Goal: Task Accomplishment & Management: Manage account settings

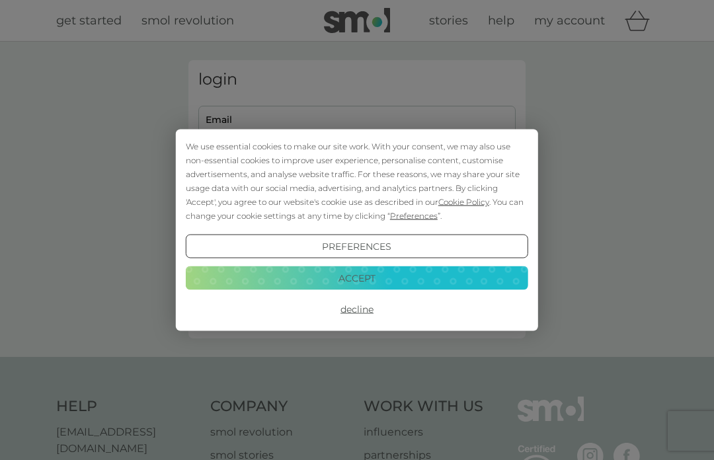
click at [421, 274] on button "Accept" at bounding box center [357, 278] width 343 height 24
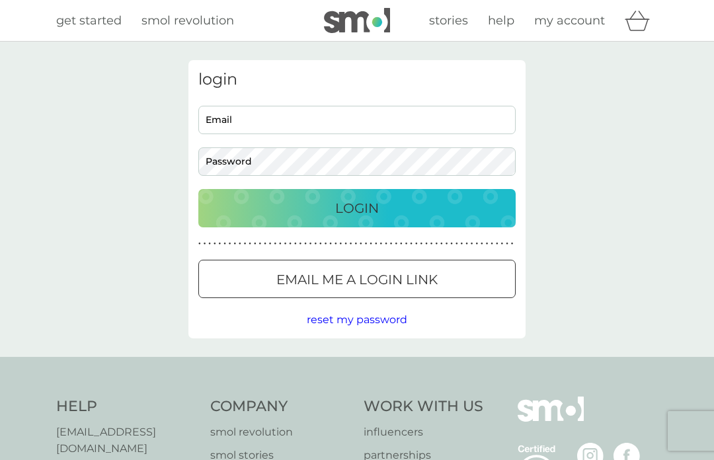
click at [347, 117] on input "Email" at bounding box center [356, 120] width 317 height 28
type input "williscollette@btinternet.com"
click at [357, 208] on button "Login" at bounding box center [356, 208] width 317 height 38
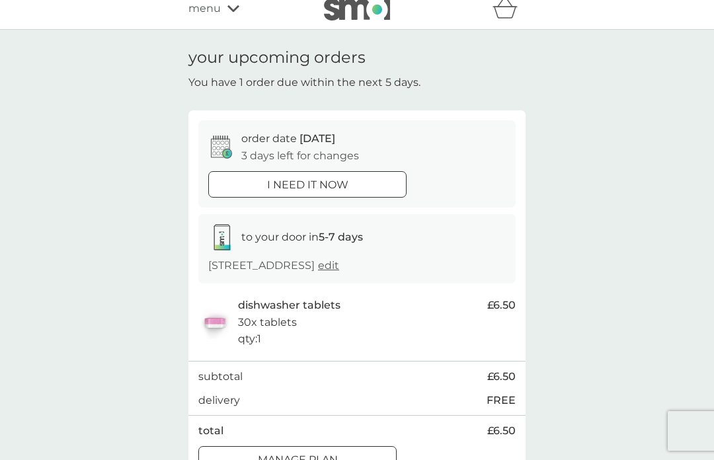
scroll to position [15, 0]
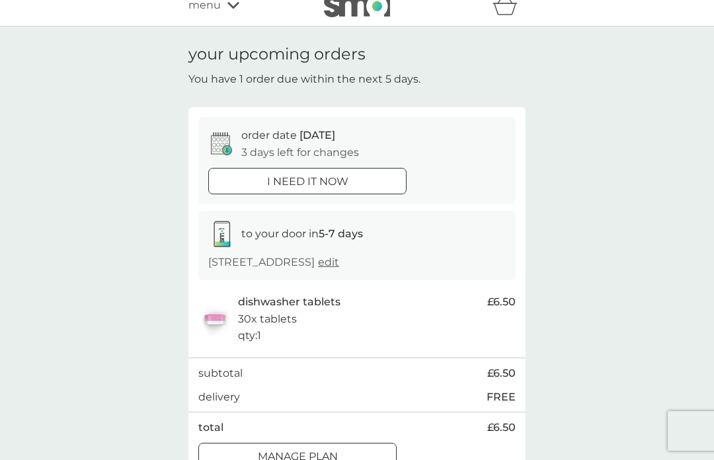
click at [321, 448] on p "Manage plan" at bounding box center [298, 456] width 80 height 17
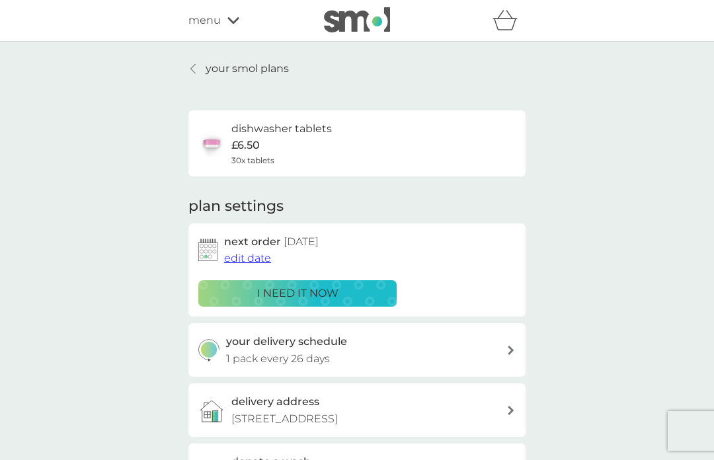
click at [252, 252] on span "edit date" at bounding box center [247, 258] width 47 height 13
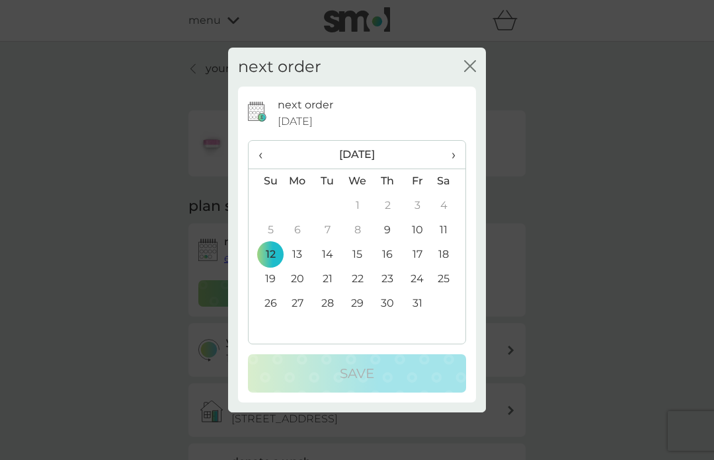
click at [411, 316] on td "31" at bounding box center [418, 304] width 30 height 24
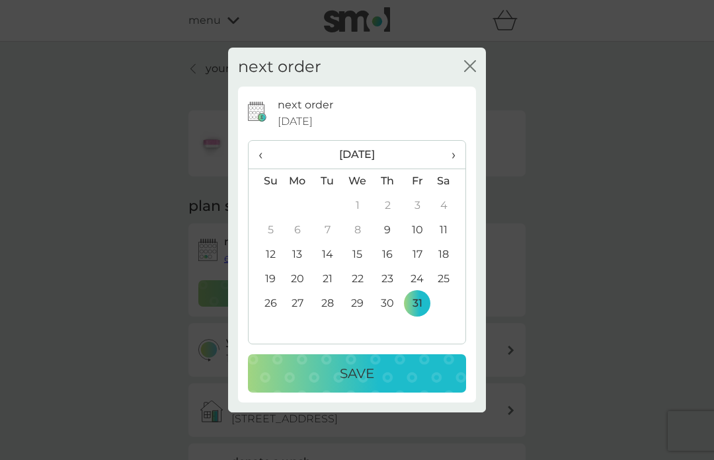
click at [349, 393] on button "Save" at bounding box center [357, 373] width 218 height 38
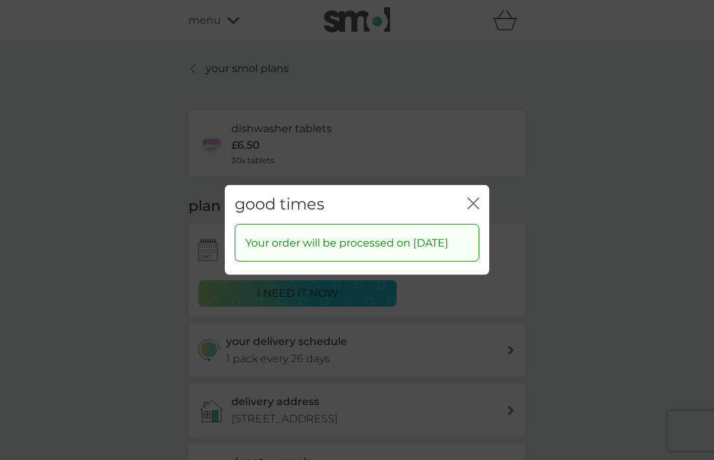
click at [470, 224] on div "good times close" at bounding box center [357, 204] width 265 height 39
click at [467, 224] on div "good times close" at bounding box center [357, 204] width 265 height 39
click at [475, 224] on div "good times close" at bounding box center [357, 204] width 265 height 39
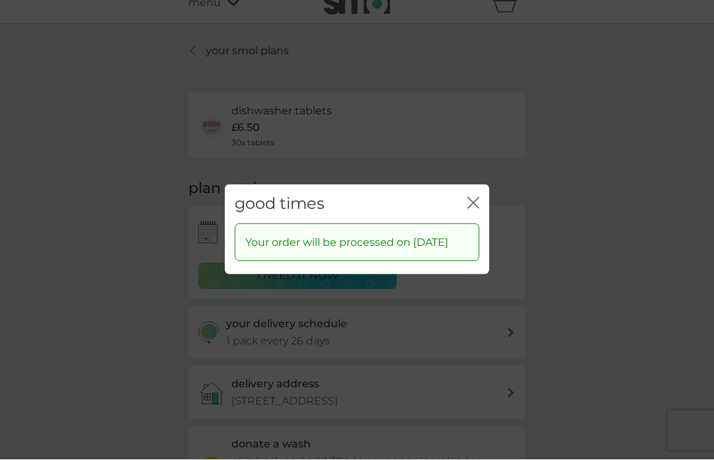
click at [376, 252] on p "Your order will be processed on [DATE]" at bounding box center [346, 243] width 203 height 17
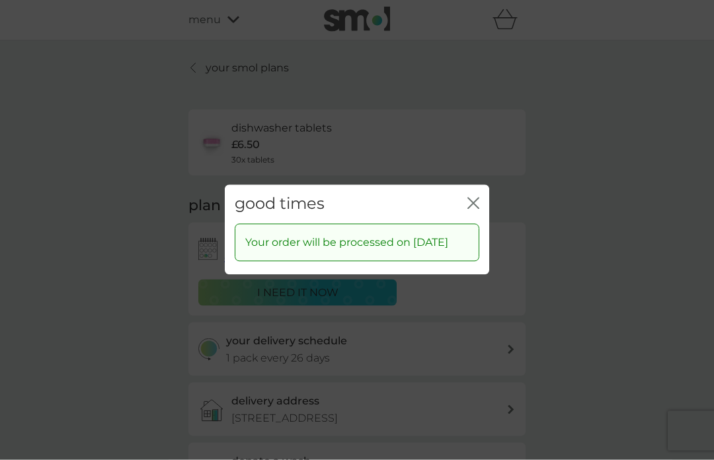
scroll to position [0, 0]
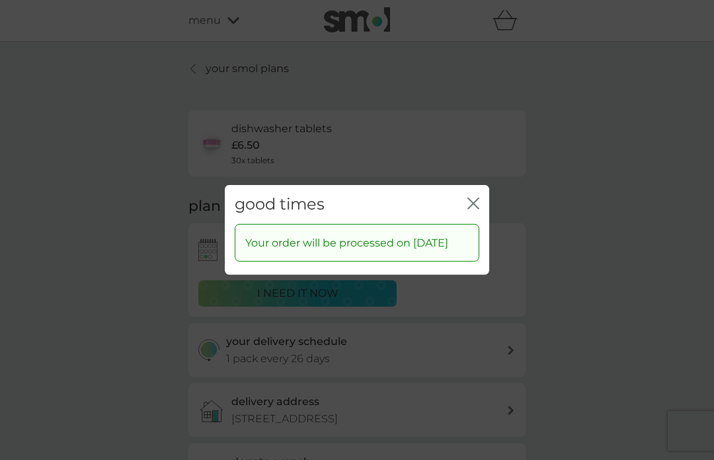
click at [472, 198] on icon "close" at bounding box center [474, 204] width 12 height 12
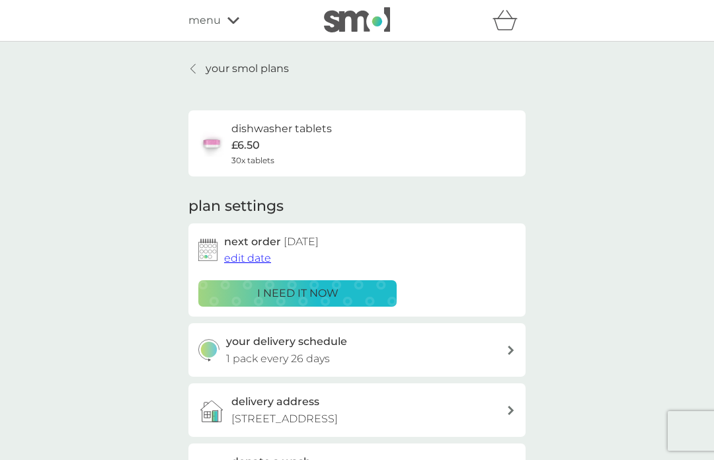
click at [190, 70] on div at bounding box center [193, 68] width 9 height 11
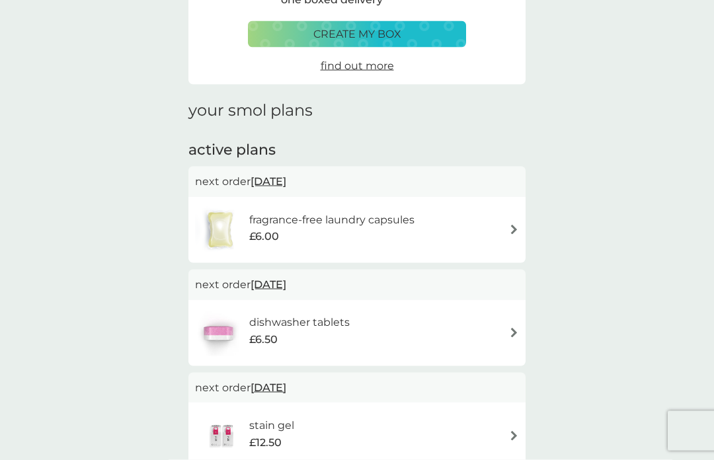
scroll to position [100, 0]
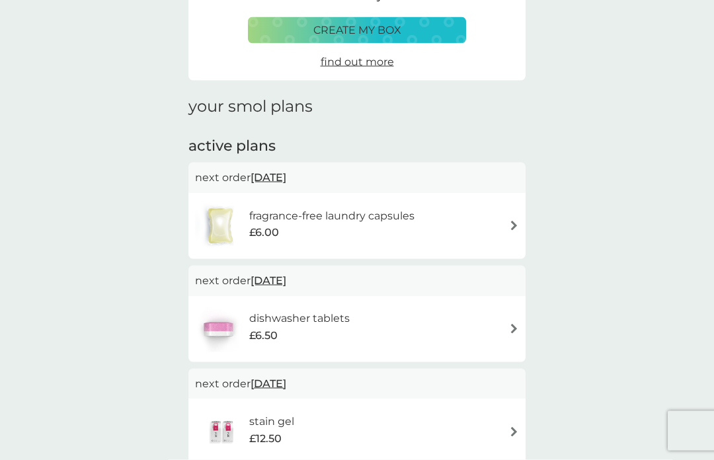
click at [394, 224] on div "£6.00" at bounding box center [331, 232] width 165 height 17
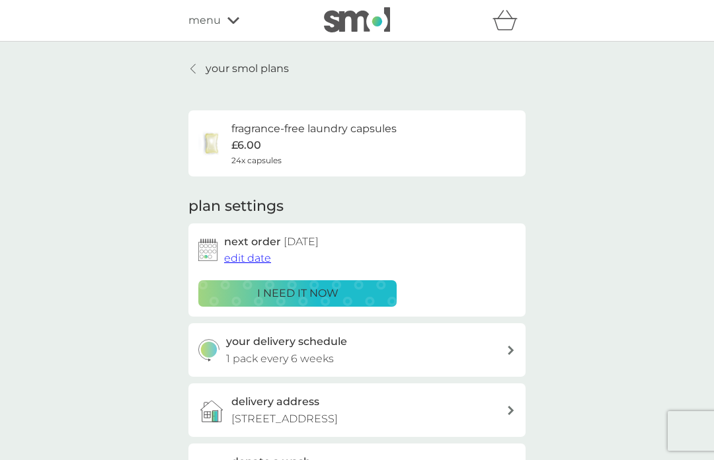
click at [297, 292] on p "i need it now" at bounding box center [297, 293] width 81 height 17
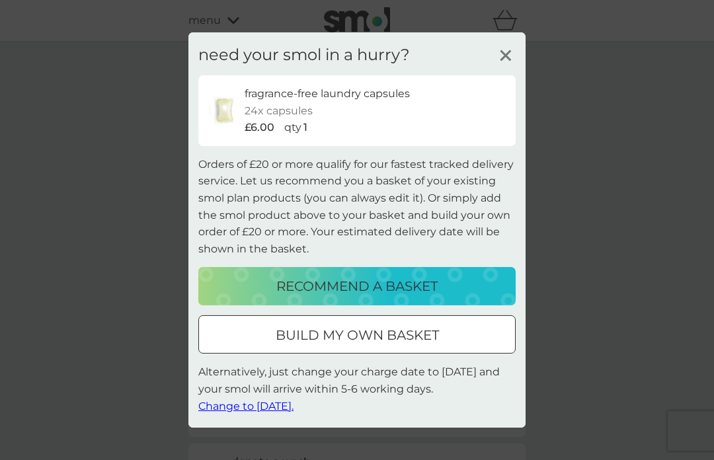
click at [511, 65] on icon at bounding box center [506, 56] width 20 height 20
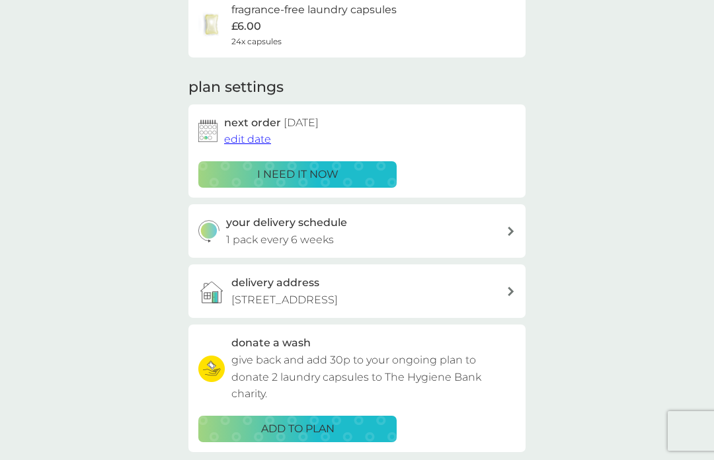
scroll to position [116, 0]
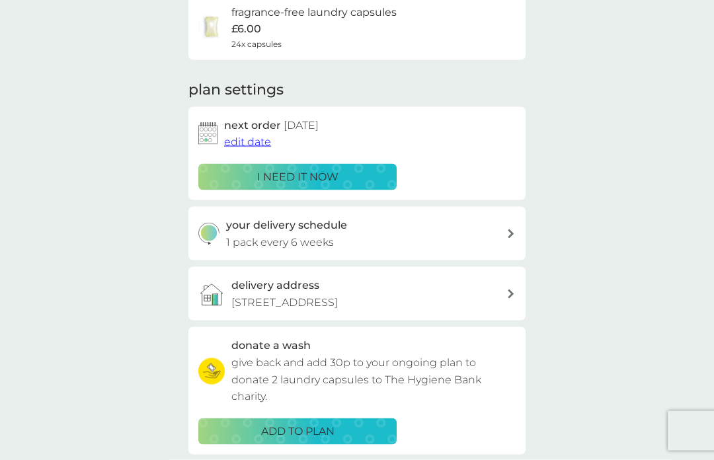
click at [251, 137] on span "edit date" at bounding box center [247, 142] width 47 height 13
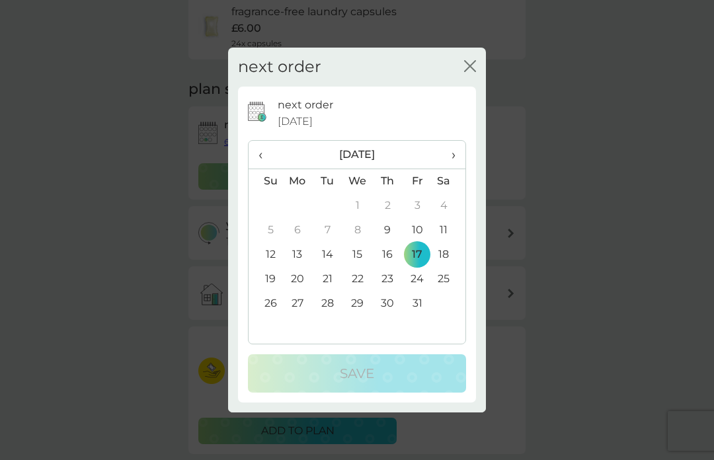
click at [386, 243] on td "9" at bounding box center [388, 230] width 30 height 24
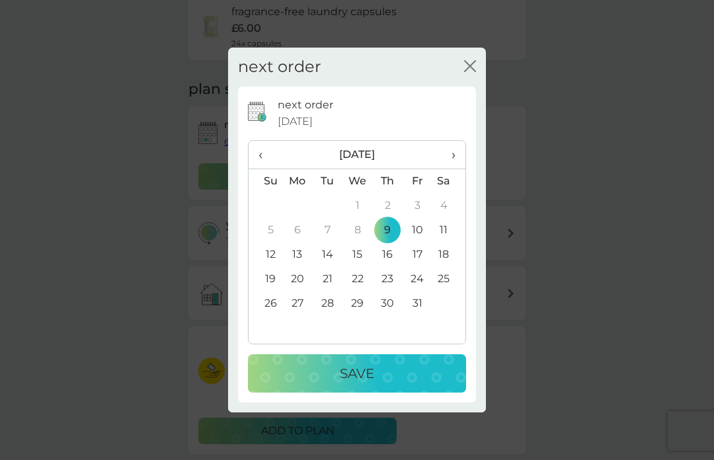
click at [373, 384] on p "Save" at bounding box center [357, 373] width 34 height 21
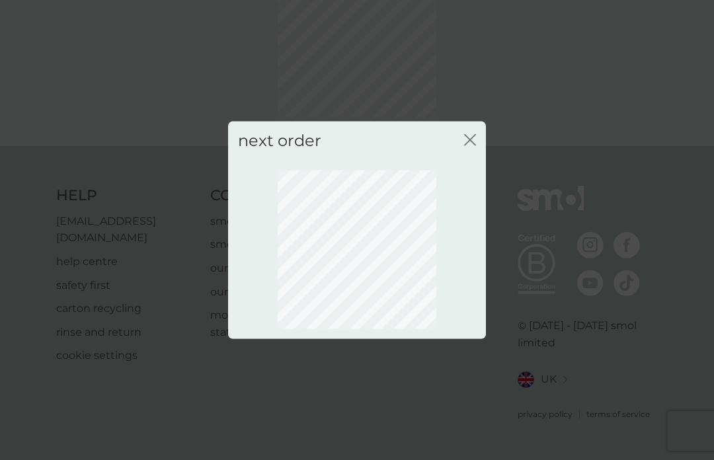
scroll to position [48, 0]
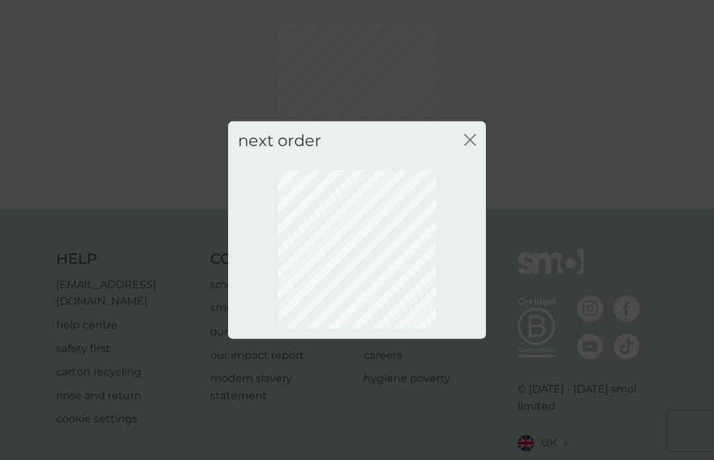
click at [466, 146] on icon "close" at bounding box center [470, 140] width 12 height 12
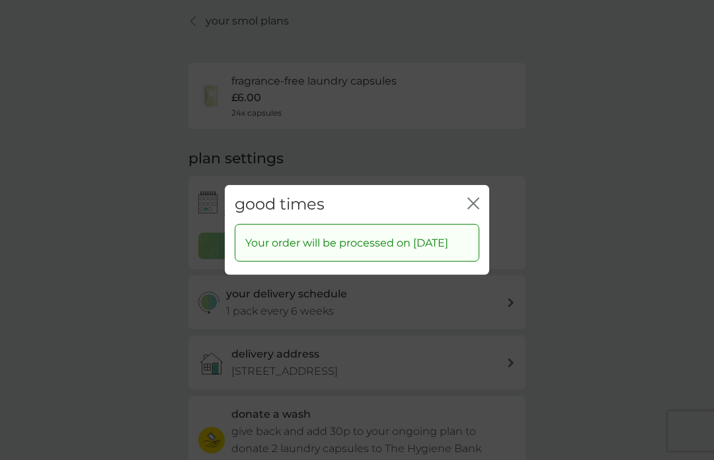
click at [470, 210] on icon "close" at bounding box center [474, 204] width 12 height 12
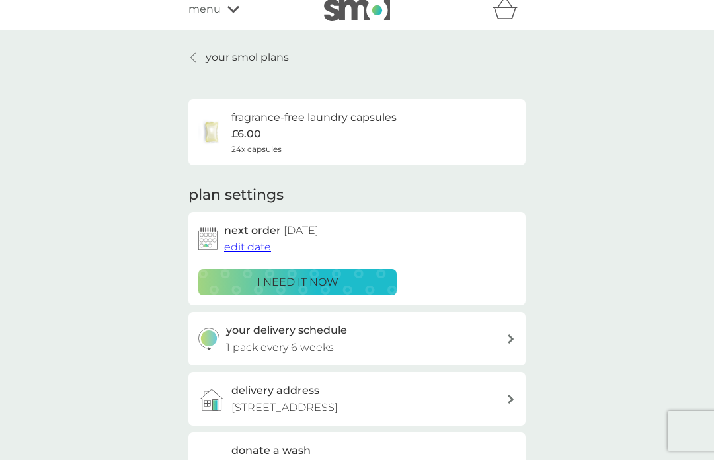
scroll to position [0, 0]
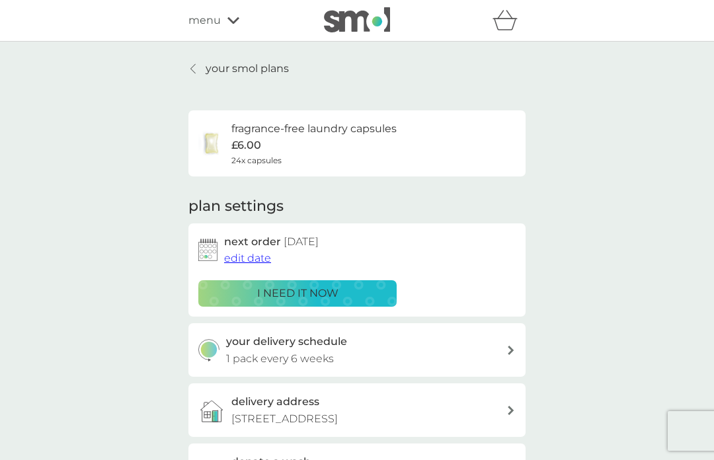
click at [200, 67] on link "your smol plans" at bounding box center [238, 68] width 101 height 17
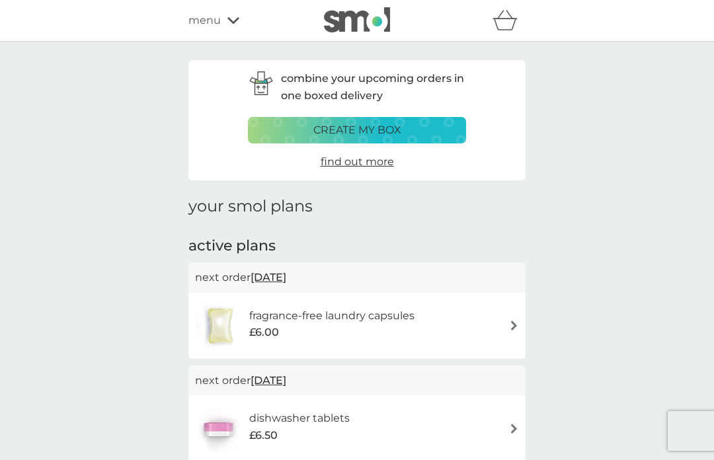
click at [226, 22] on div "menu" at bounding box center [244, 20] width 112 height 17
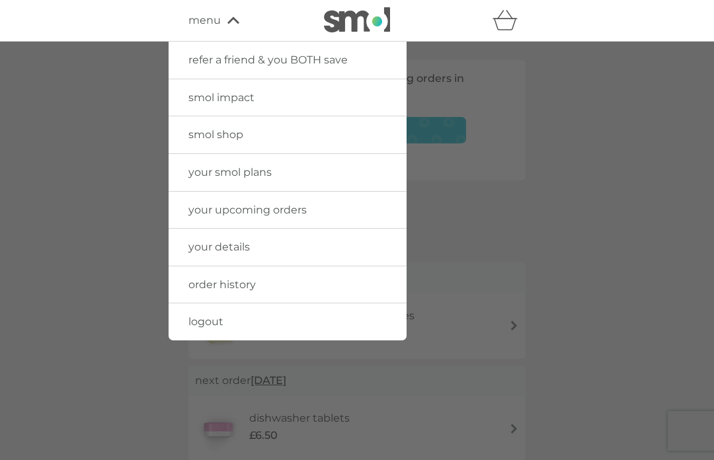
click at [229, 321] on link "logout" at bounding box center [288, 322] width 238 height 37
